Goal: Task Accomplishment & Management: Use online tool/utility

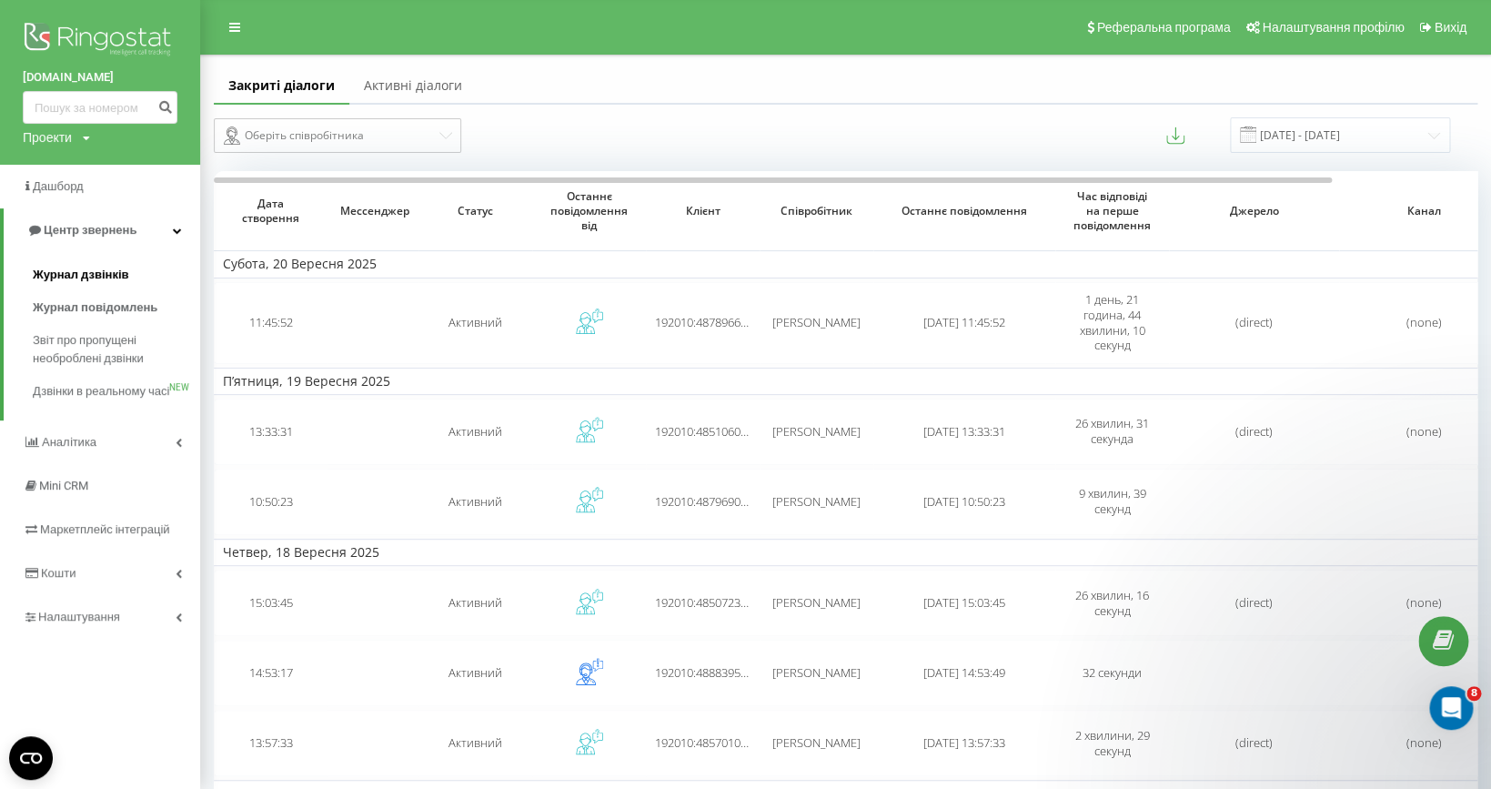
click at [120, 279] on span "Журнал дзвінків" at bounding box center [81, 275] width 96 height 18
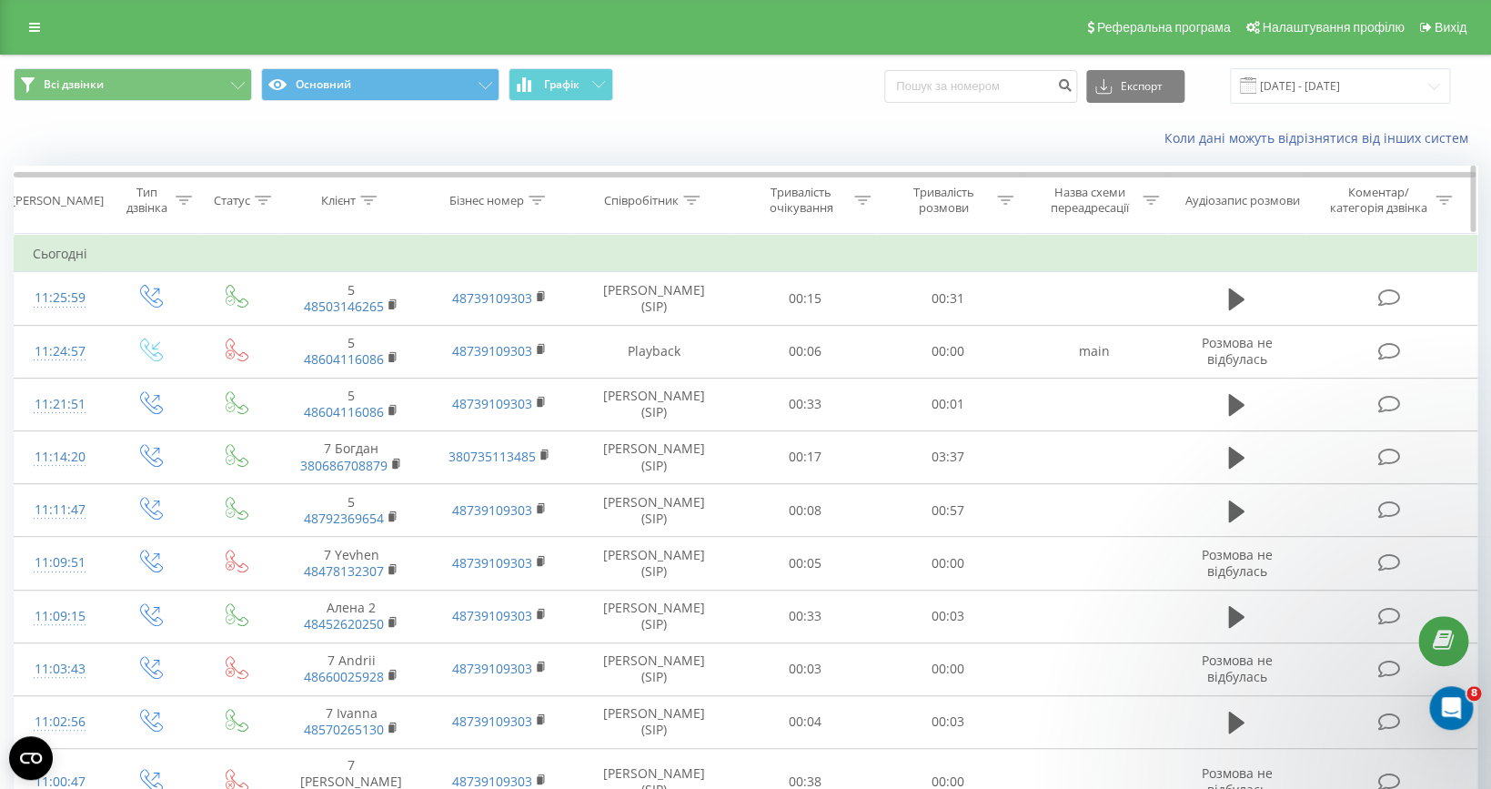
click at [540, 204] on icon at bounding box center [537, 200] width 16 height 9
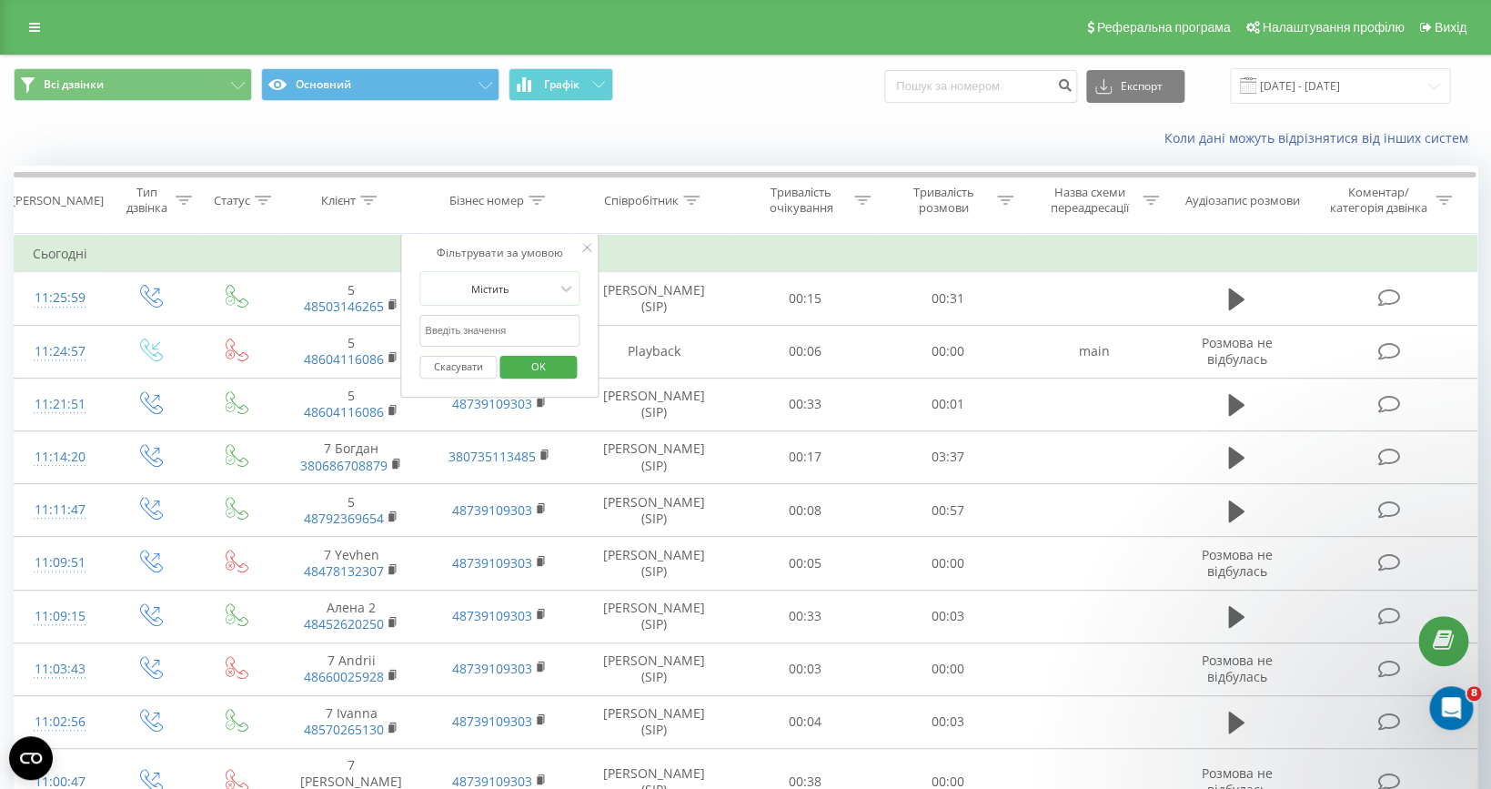
click at [509, 335] on input "text" at bounding box center [499, 331] width 160 height 32
type input "380"
click button "OK" at bounding box center [538, 367] width 77 height 23
